Goal: Information Seeking & Learning: Learn about a topic

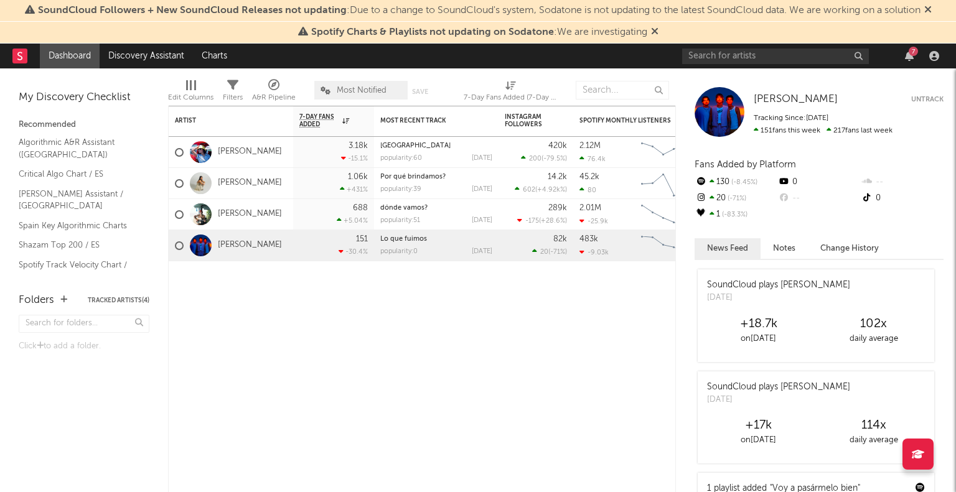
click at [257, 151] on link "[PERSON_NAME]" at bounding box center [250, 152] width 64 height 11
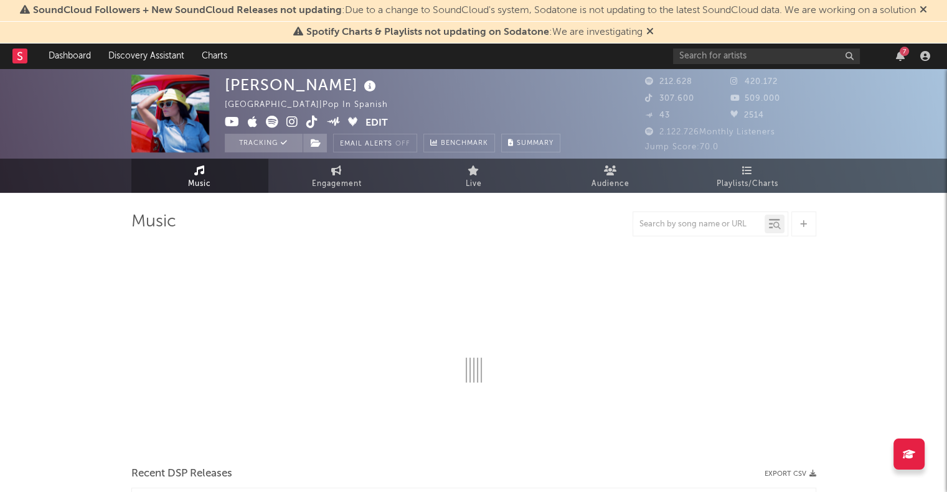
click at [336, 182] on span "Engagement" at bounding box center [337, 184] width 50 height 15
select select "1w"
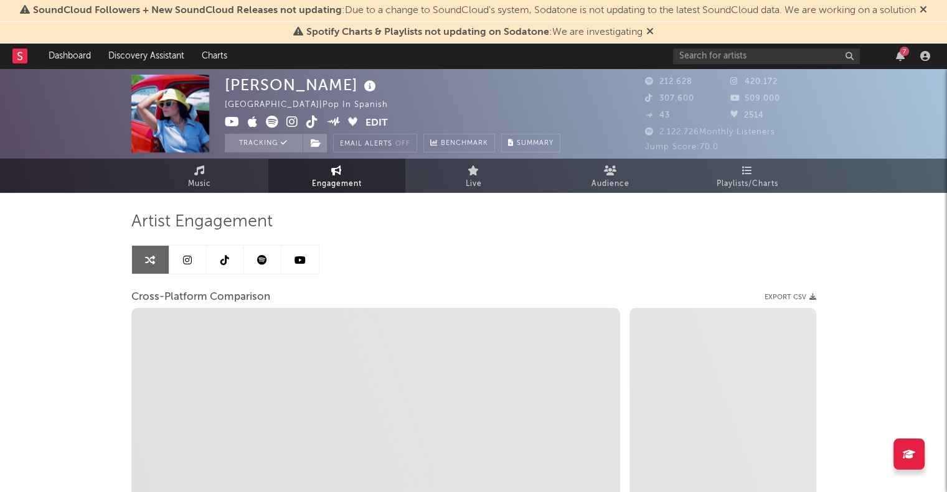
select select "1m"
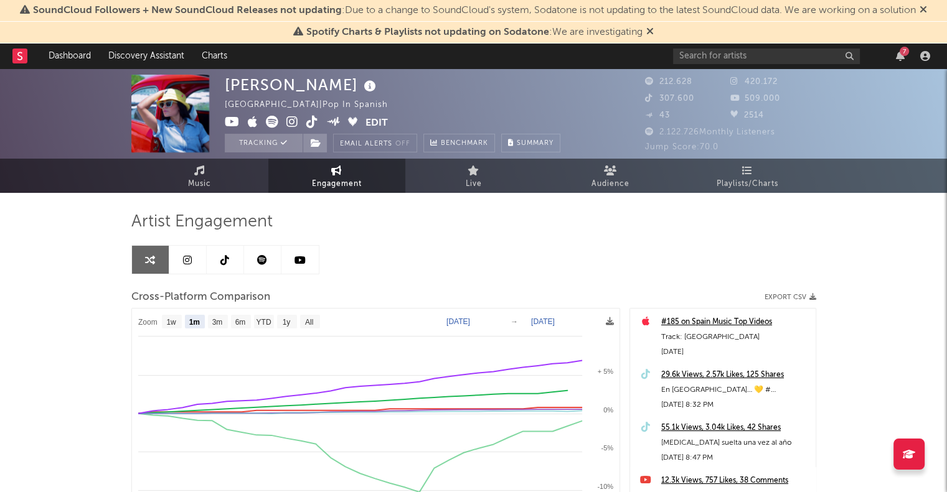
click at [202, 174] on icon at bounding box center [199, 171] width 11 height 10
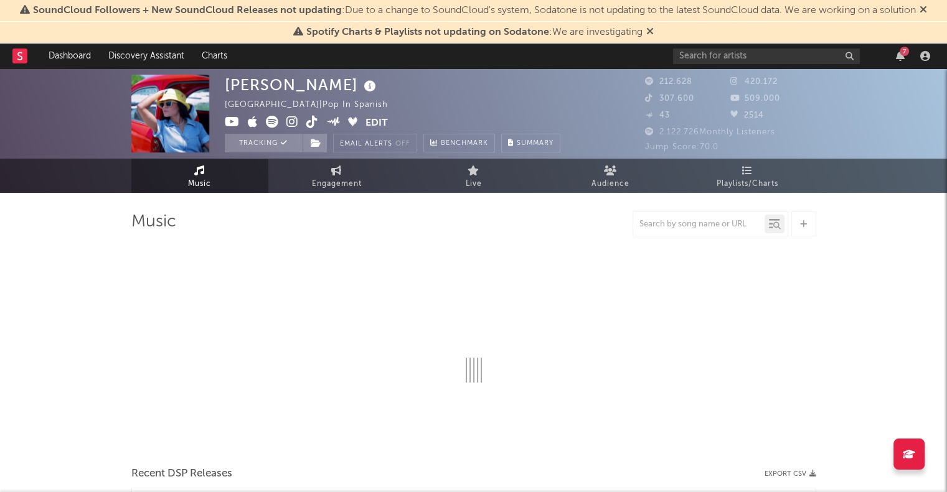
select select "6m"
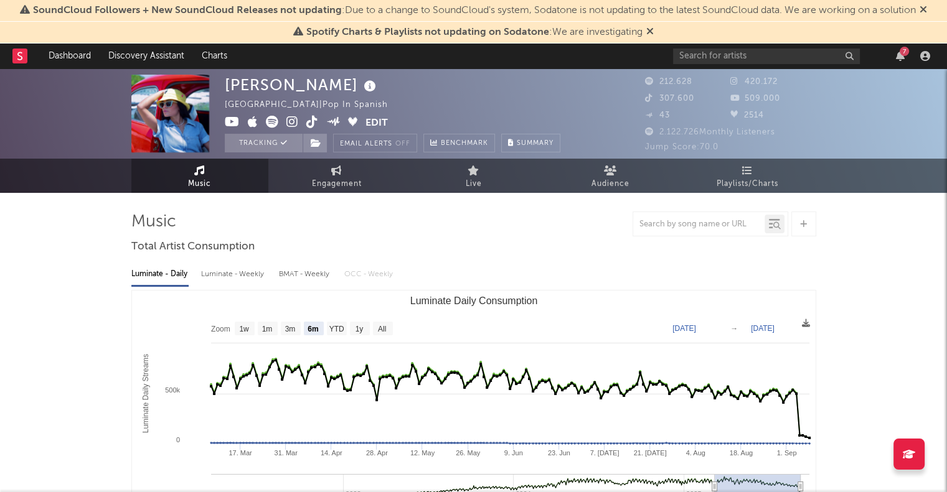
select select "1w"
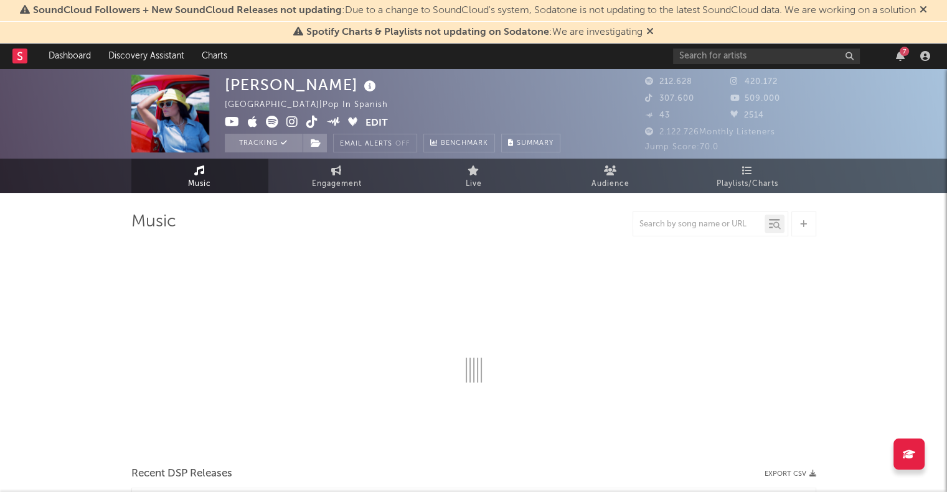
select select "6m"
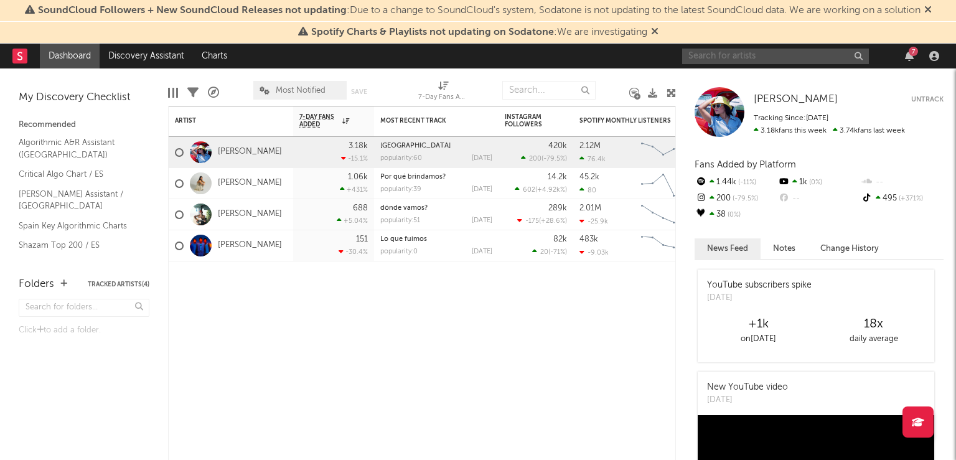
click at [758, 60] on input "text" at bounding box center [775, 57] width 187 height 16
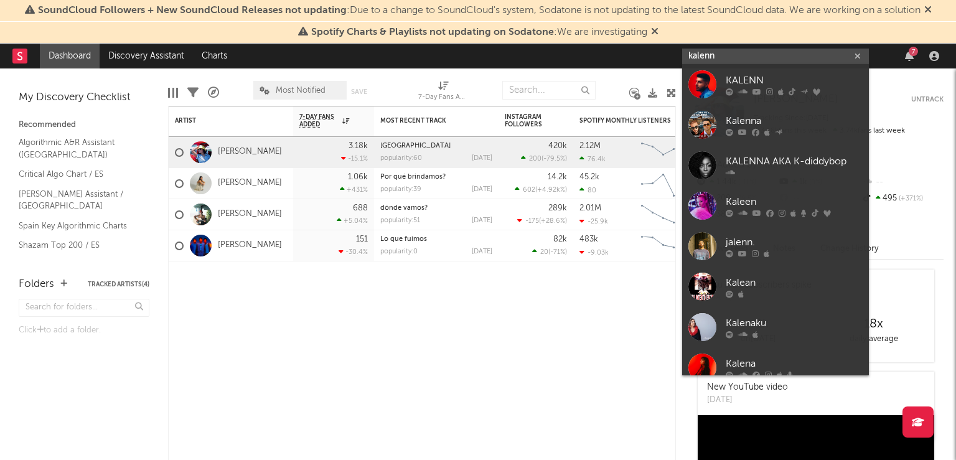
type input "kalenn"
click at [720, 79] on link "KALENN" at bounding box center [775, 84] width 187 height 40
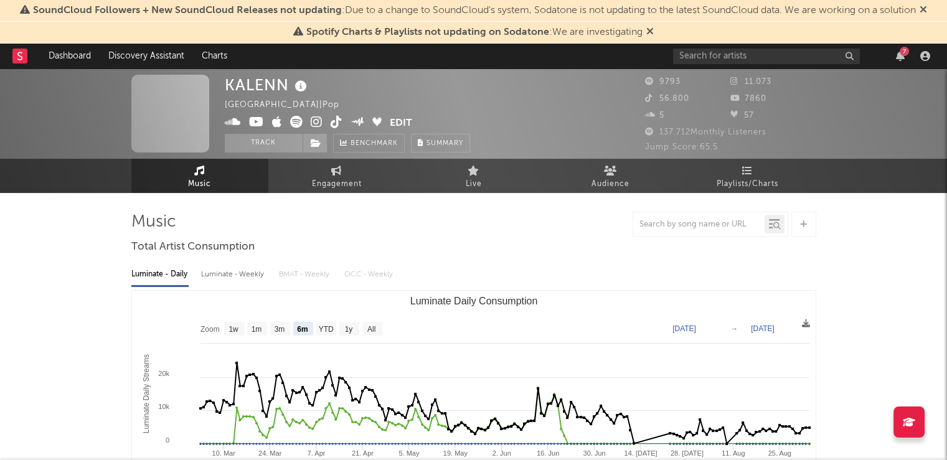
select select "6m"
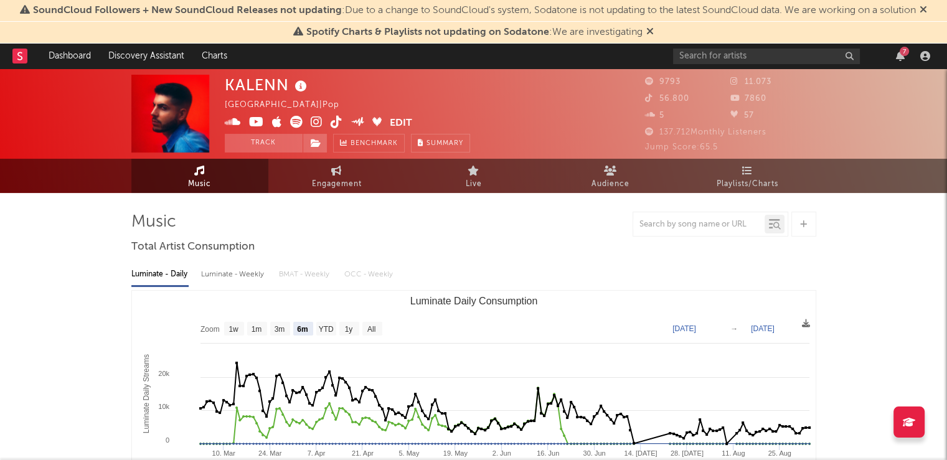
click at [22, 57] on icon at bounding box center [19, 56] width 5 height 8
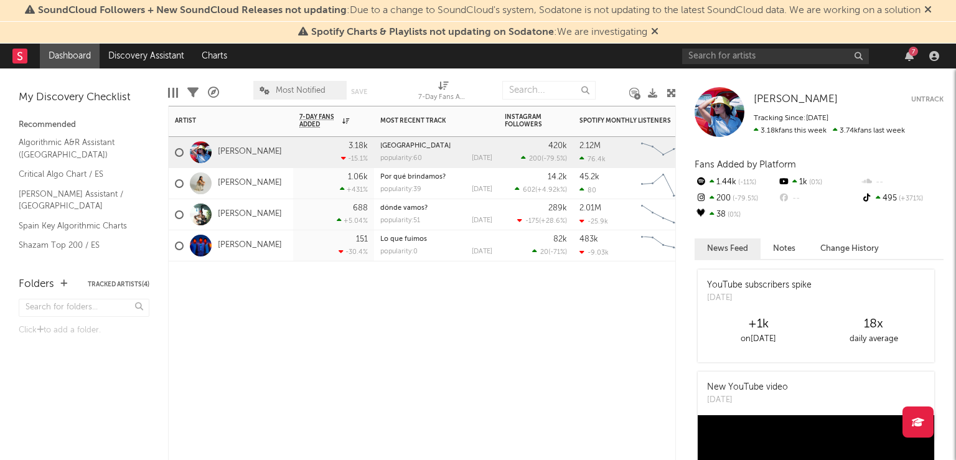
click at [265, 249] on div "[PERSON_NAME]" at bounding box center [231, 245] width 124 height 31
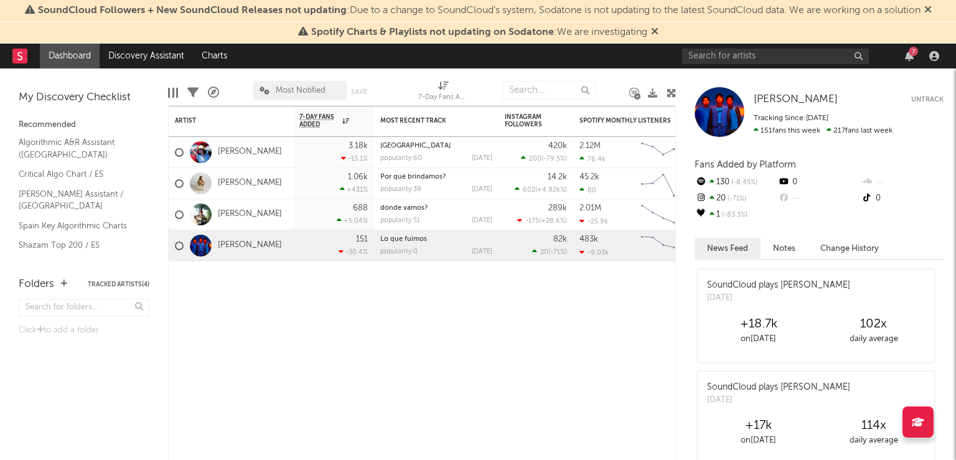
click at [235, 246] on link "[PERSON_NAME]" at bounding box center [250, 245] width 64 height 11
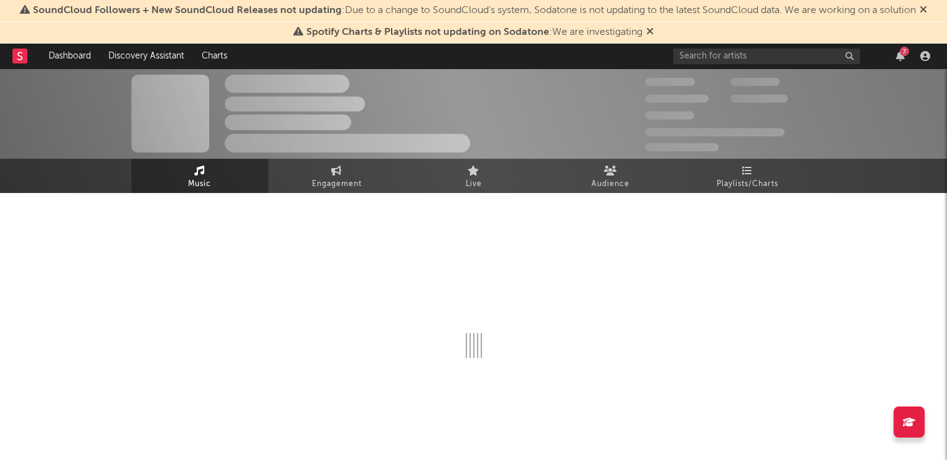
scroll to position [16, 0]
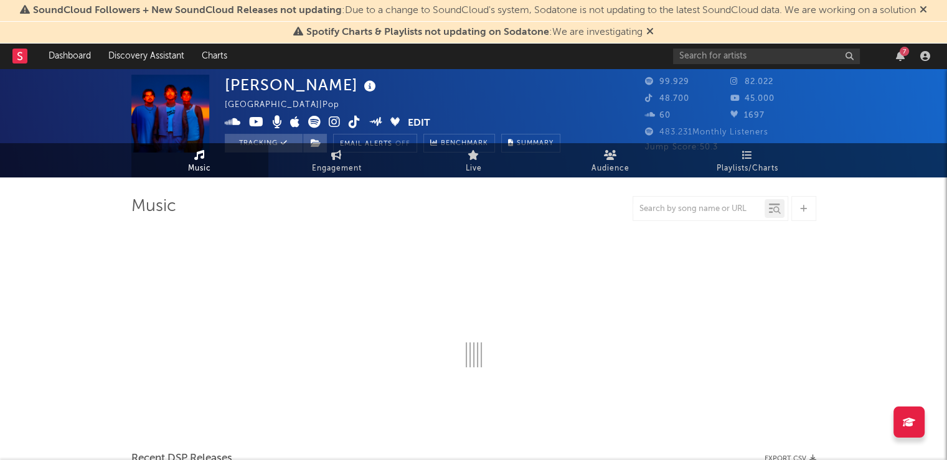
select select "6m"
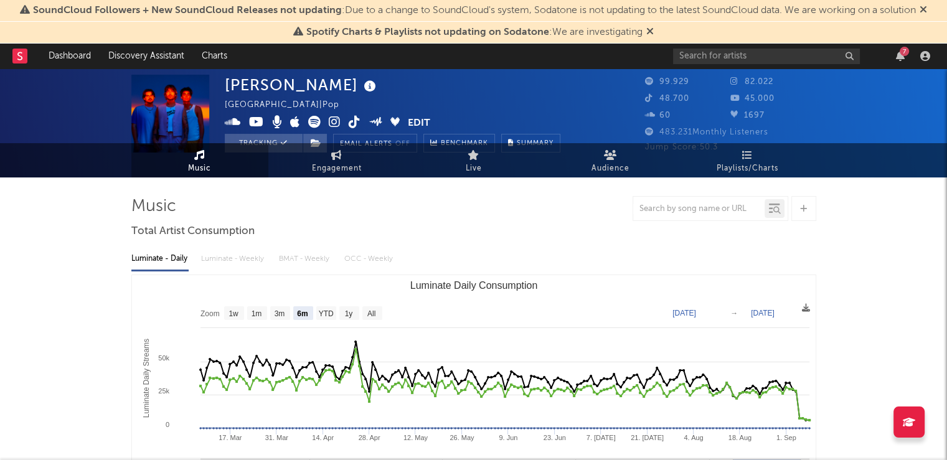
select select "6m"
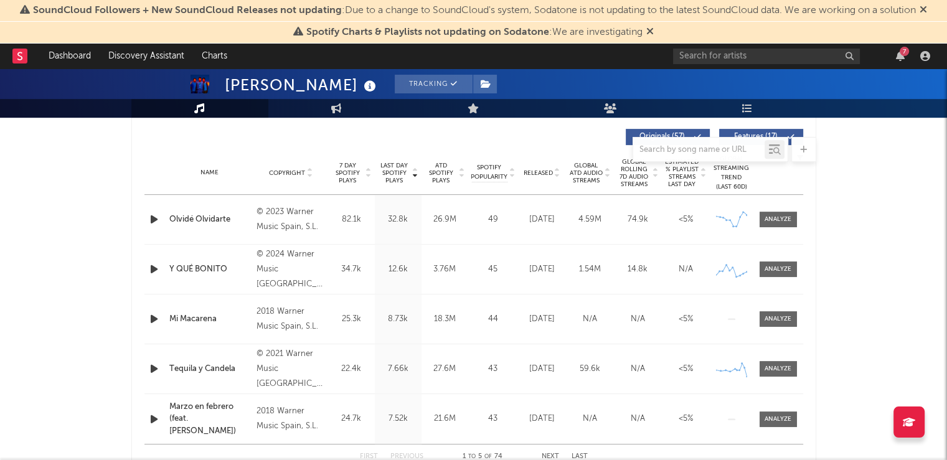
scroll to position [0, 0]
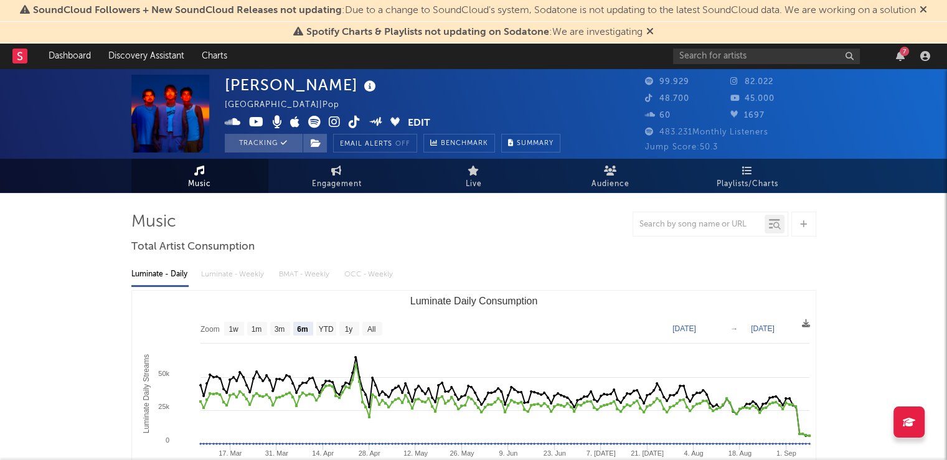
click at [331, 178] on span "Engagement" at bounding box center [337, 184] width 50 height 15
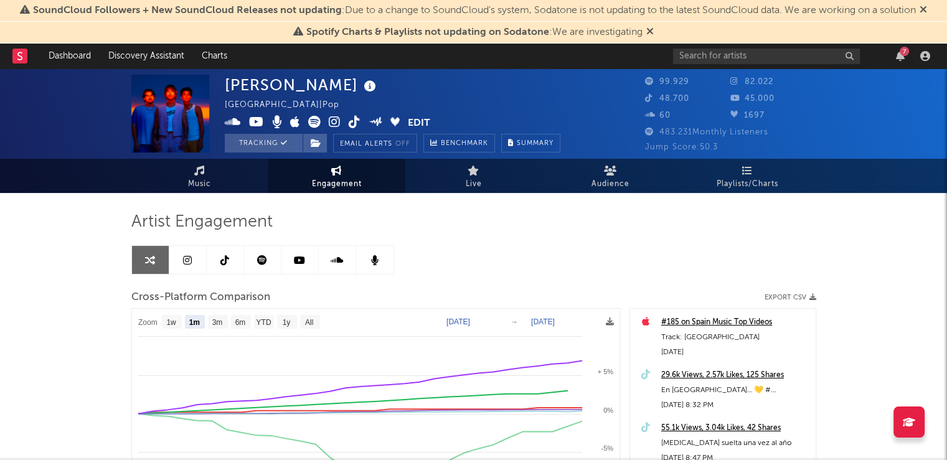
select select "1m"
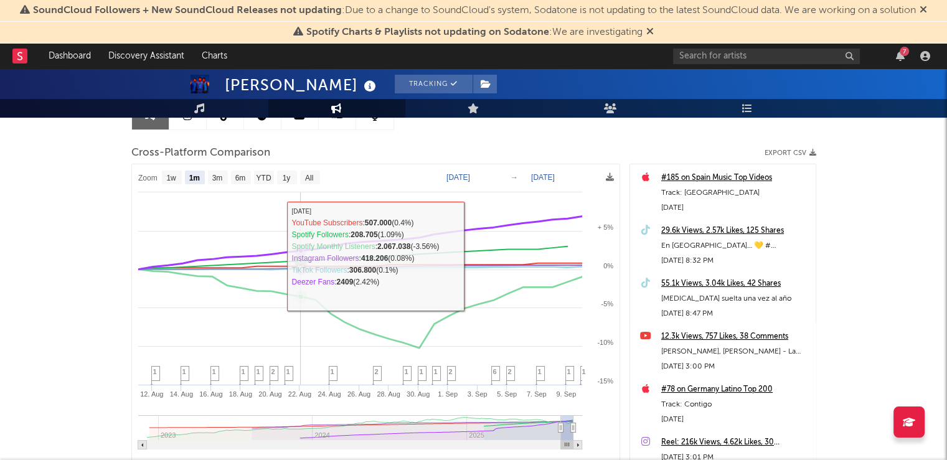
scroll to position [62, 0]
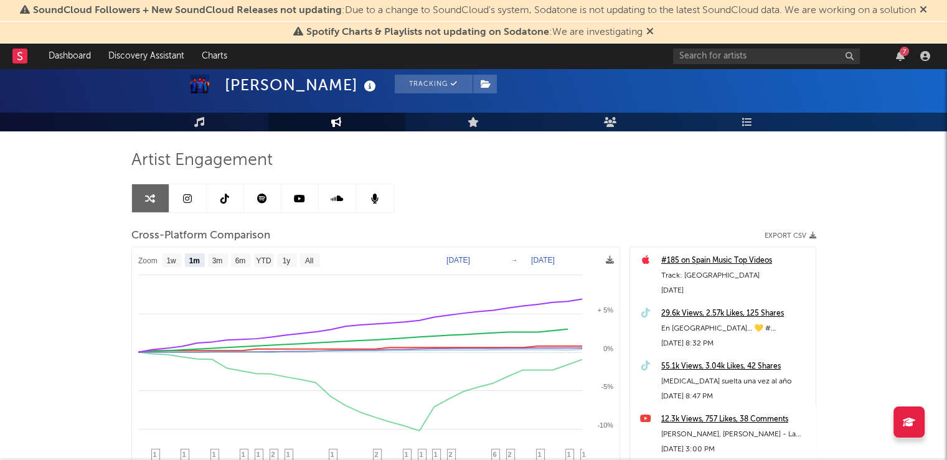
click at [189, 201] on icon at bounding box center [187, 199] width 9 height 10
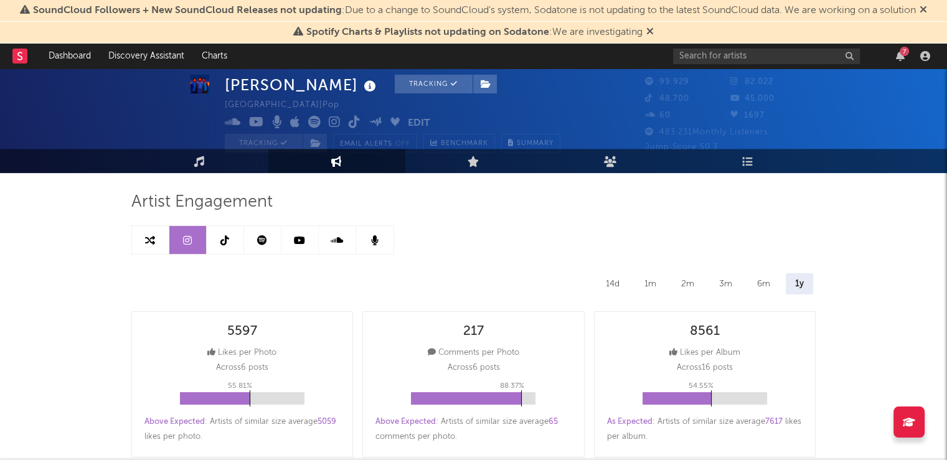
scroll to position [19, 0]
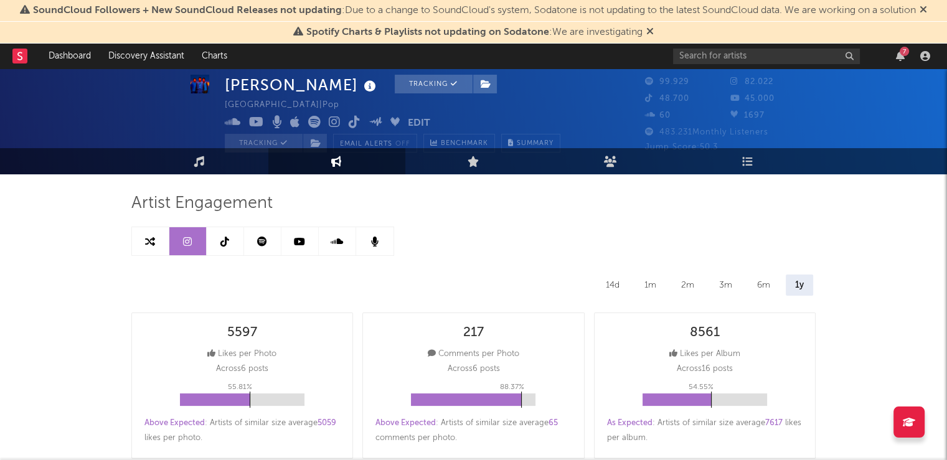
select select "6m"
click at [261, 242] on icon at bounding box center [262, 242] width 10 height 10
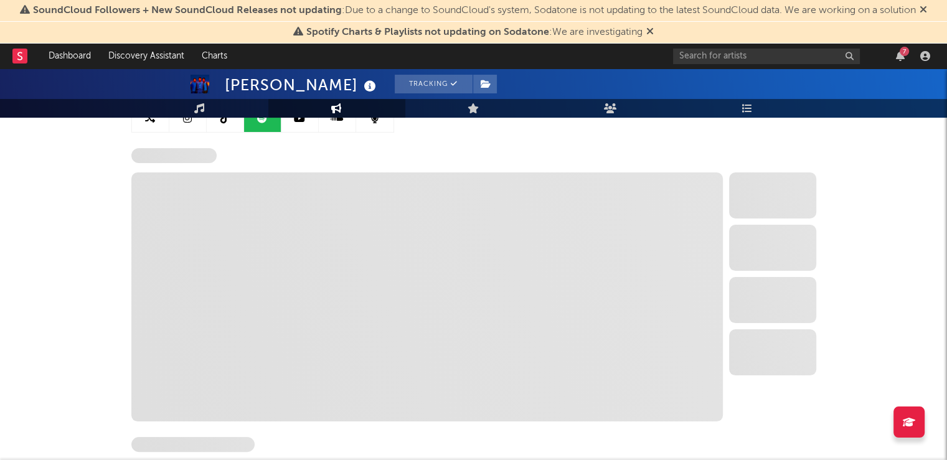
select select "6m"
select select "1w"
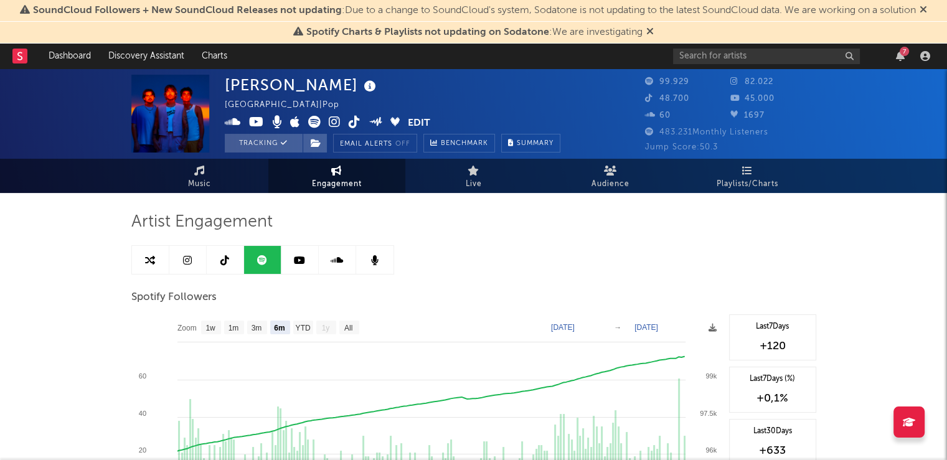
click at [186, 268] on link at bounding box center [187, 260] width 37 height 28
select select "6m"
